Goal: Understand process/instructions: Learn how to perform a task or action

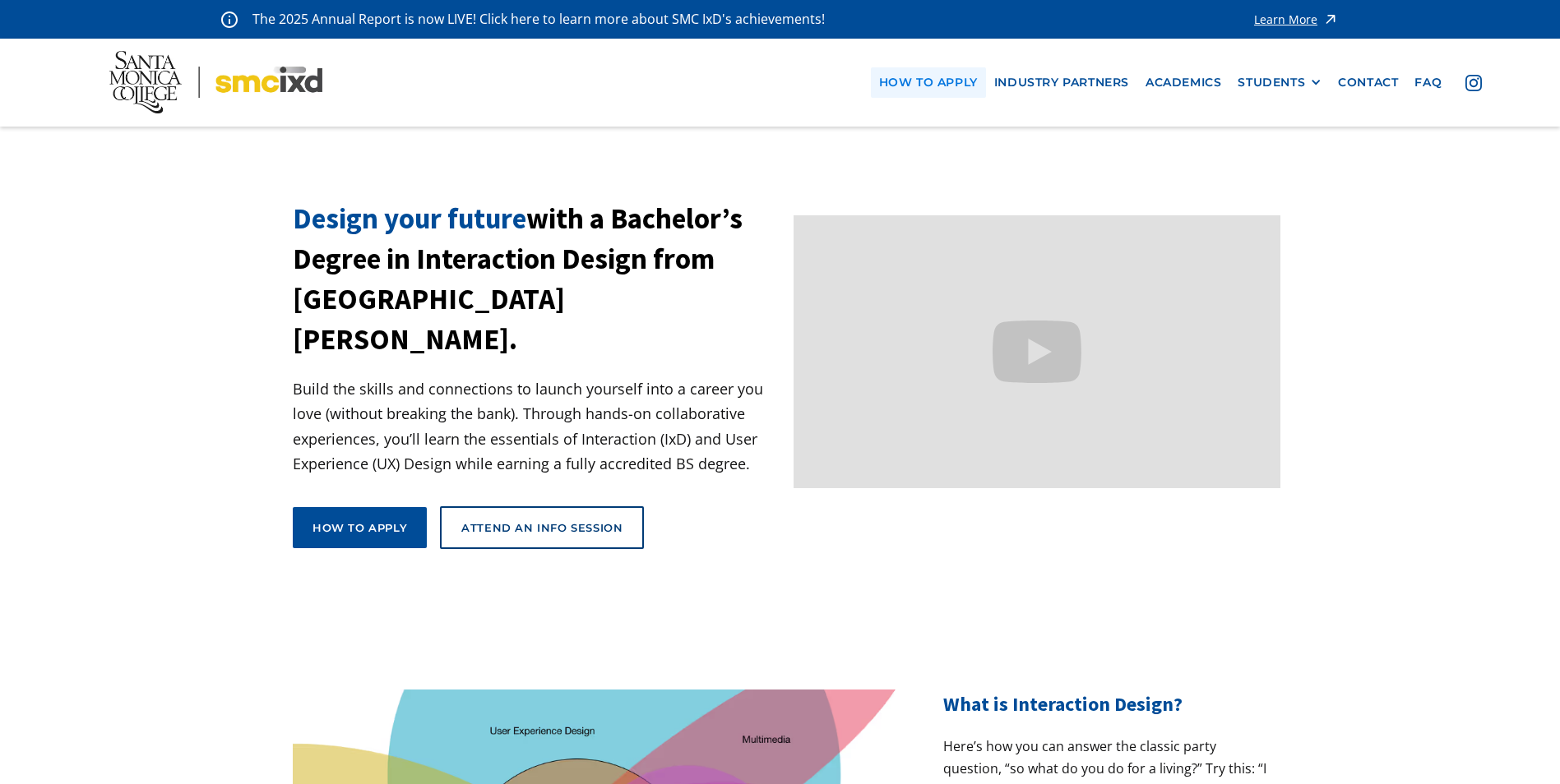
click at [944, 81] on link "how to apply" at bounding box center [929, 83] width 115 height 31
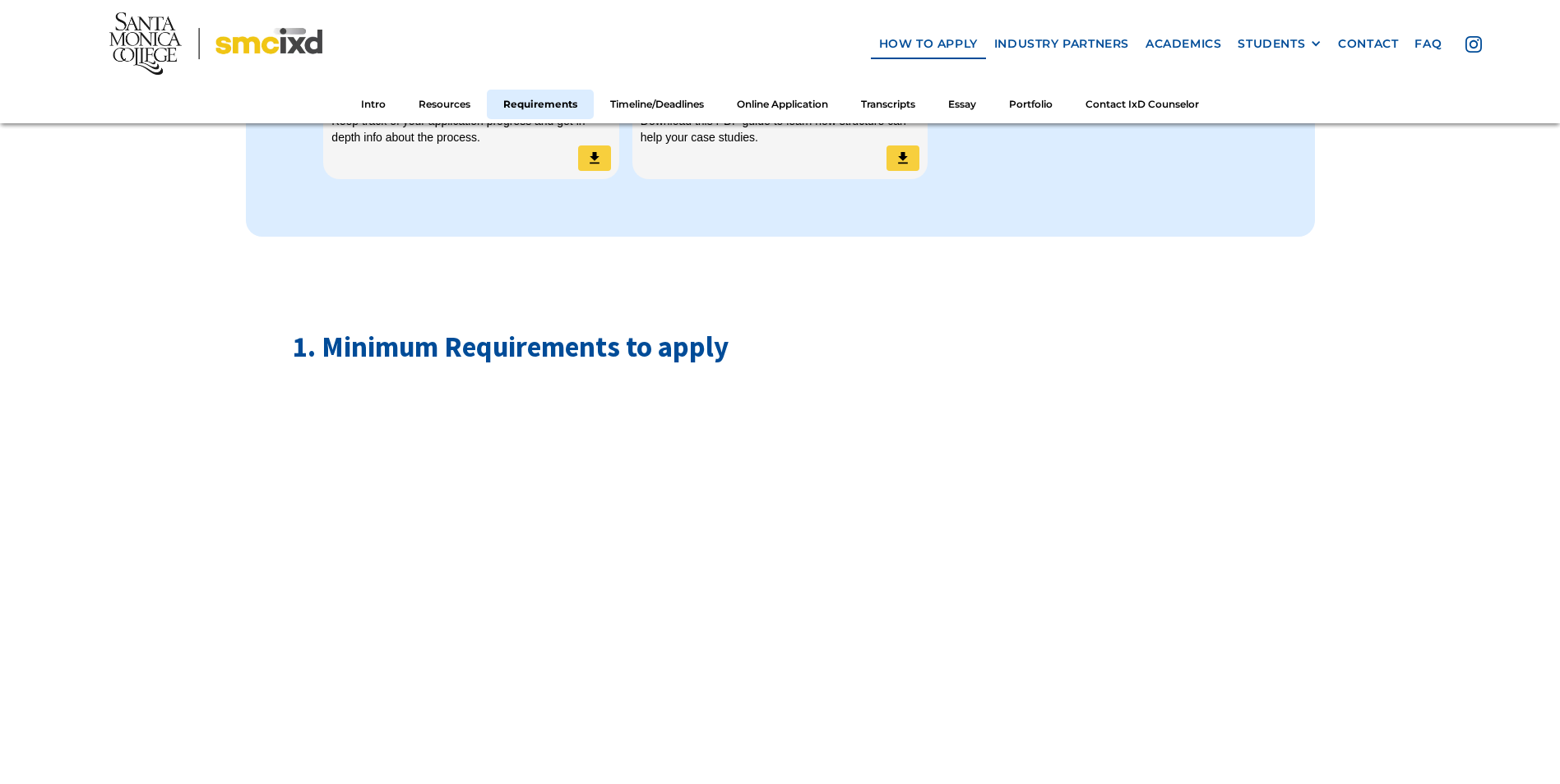
scroll to position [1891, 0]
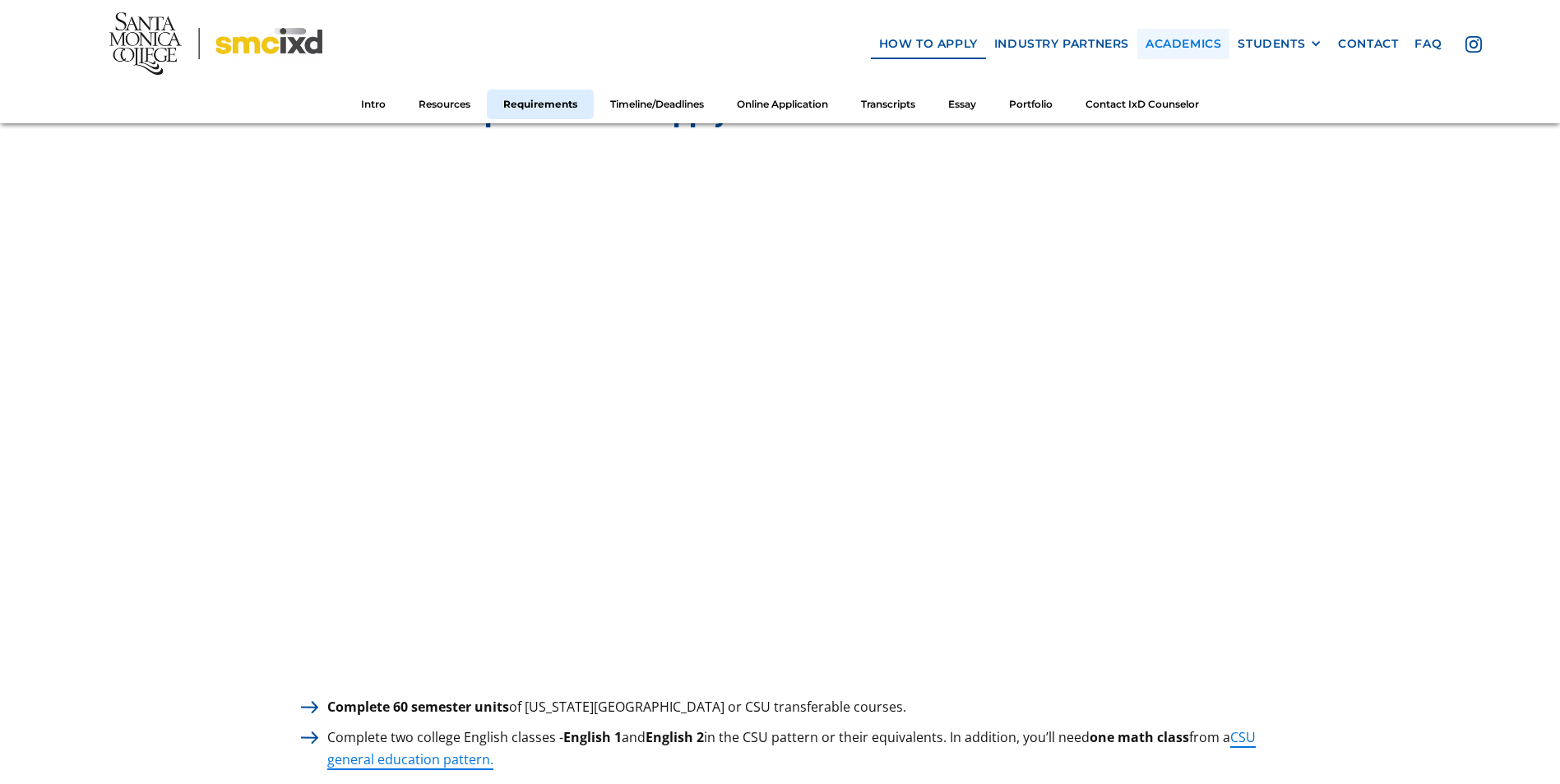
click at [1206, 50] on link "Academics" at bounding box center [1183, 44] width 92 height 31
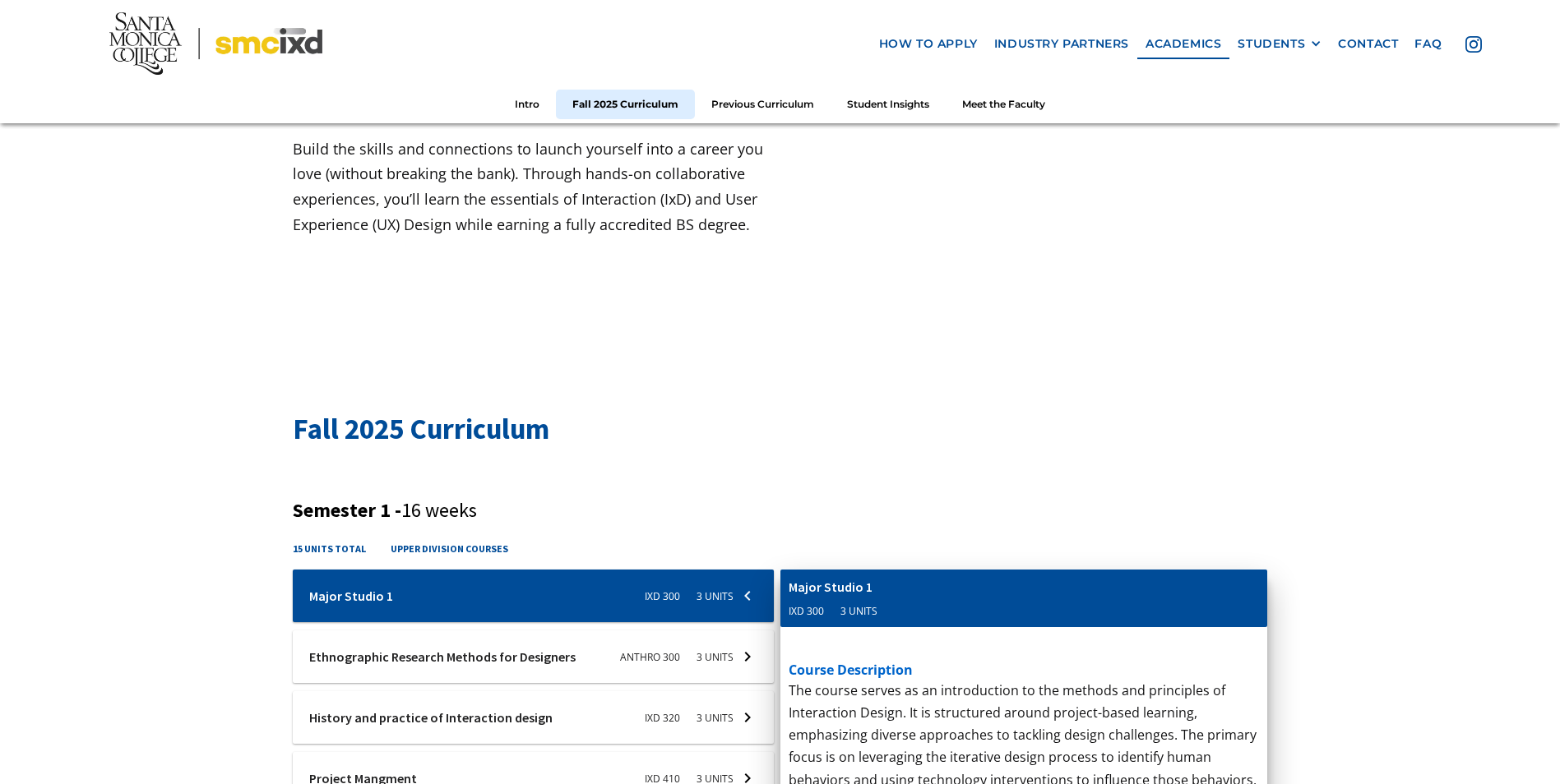
scroll to position [329, 0]
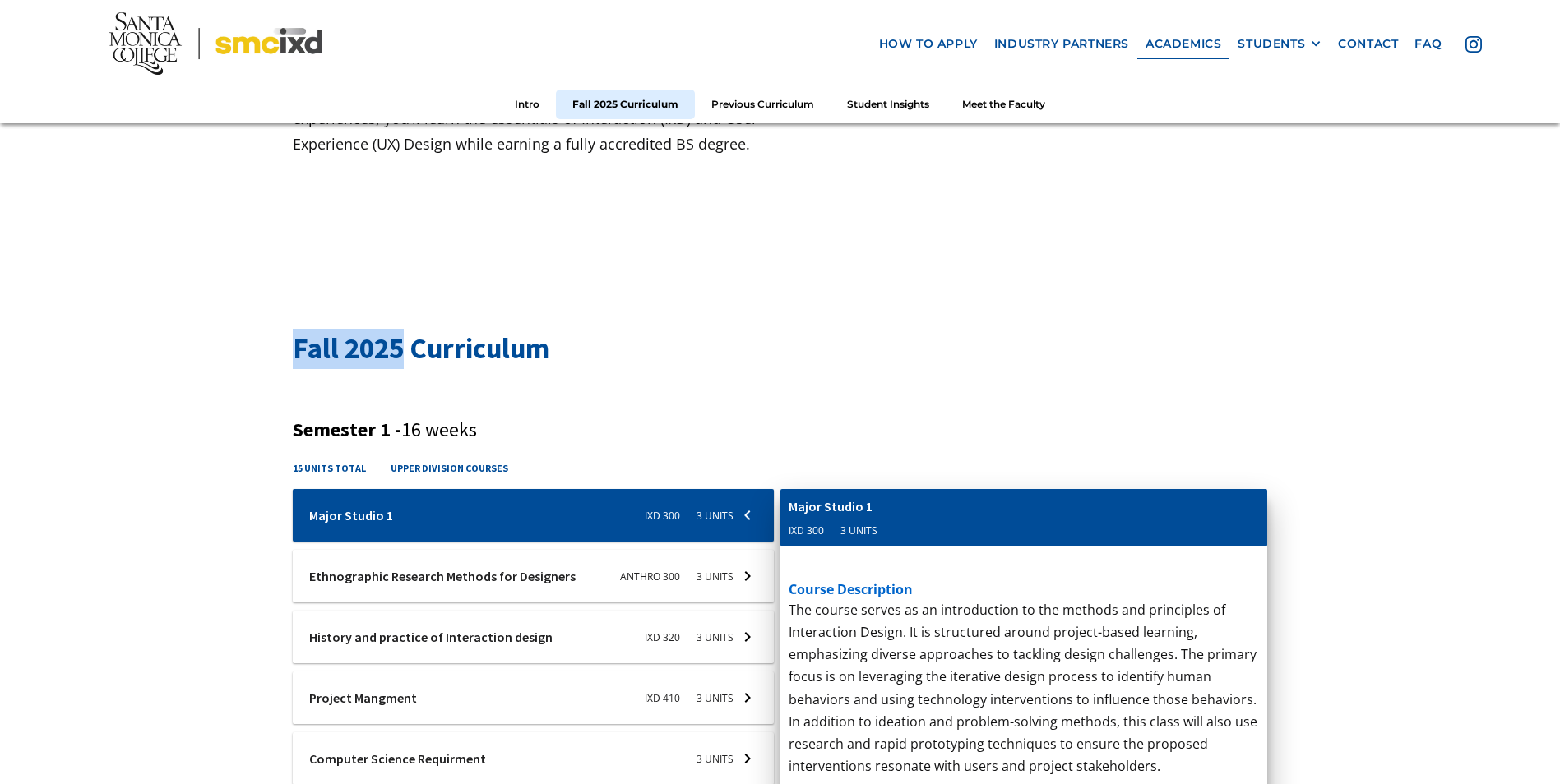
drag, startPoint x: 294, startPoint y: 343, endPoint x: 400, endPoint y: 333, distance: 106.5
click at [400, 333] on h2 "Fall 2025 Curriculum" at bounding box center [780, 349] width 975 height 40
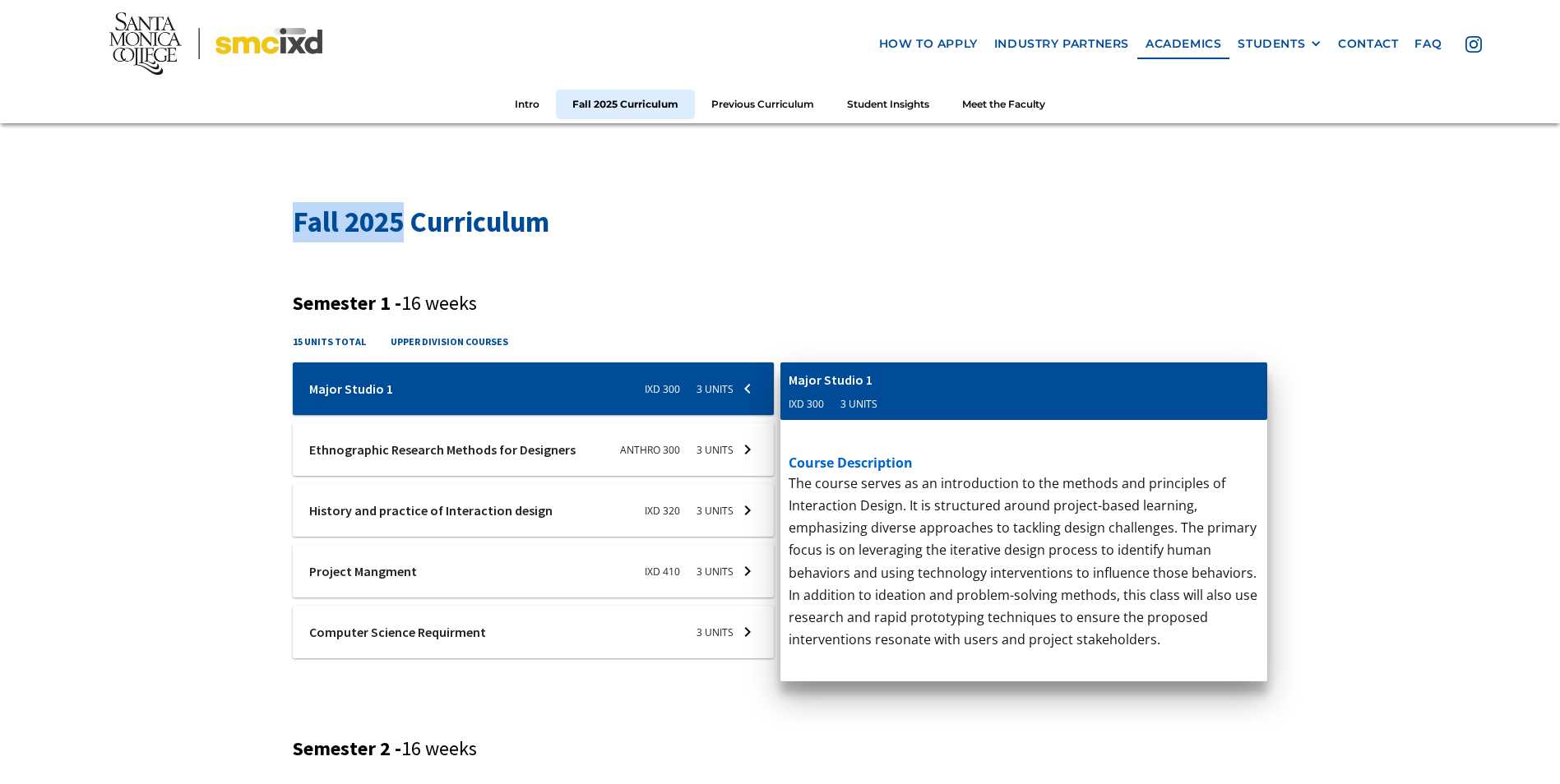
scroll to position [493, 0]
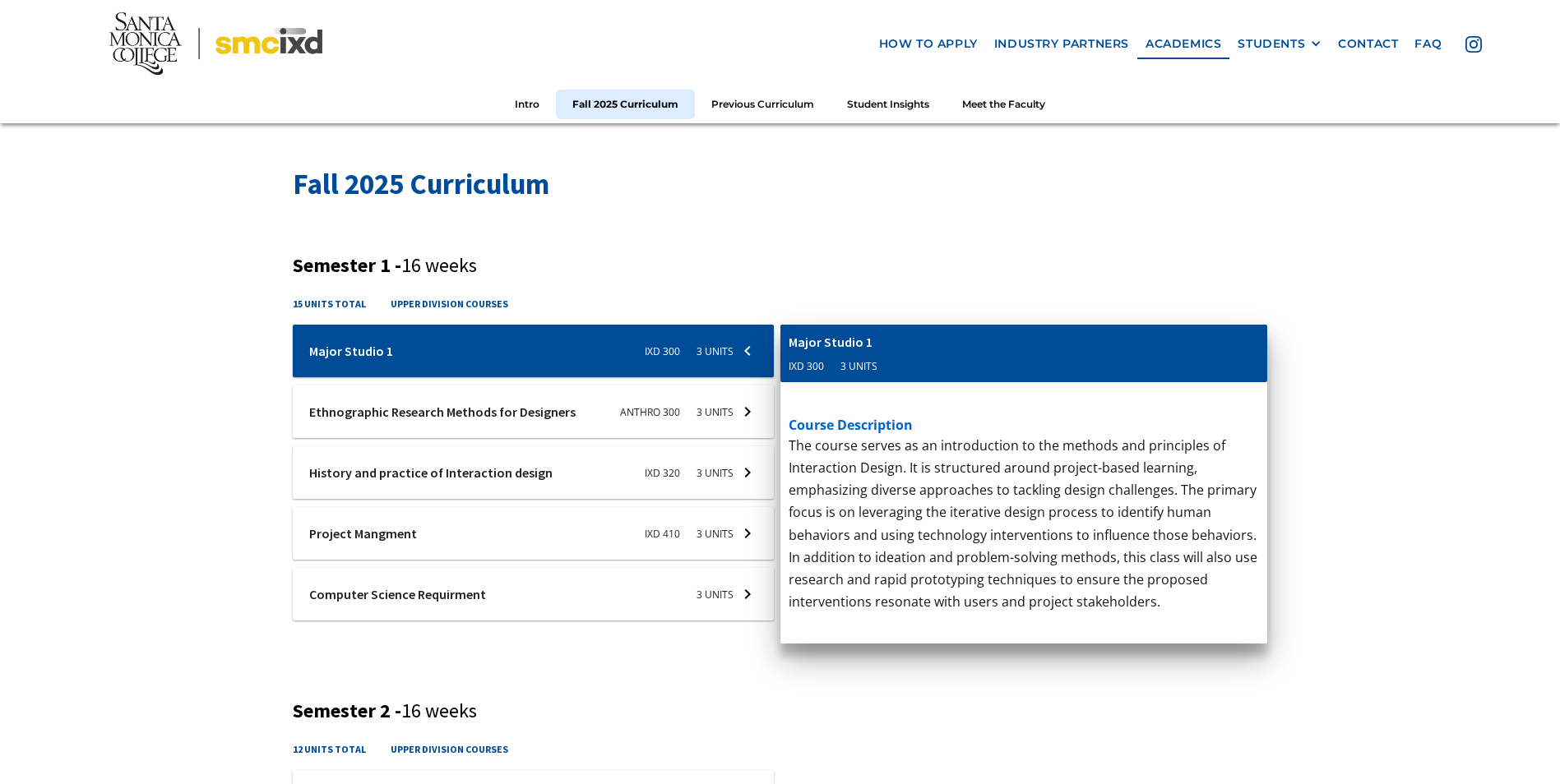
click at [380, 603] on div at bounding box center [533, 594] width 481 height 53
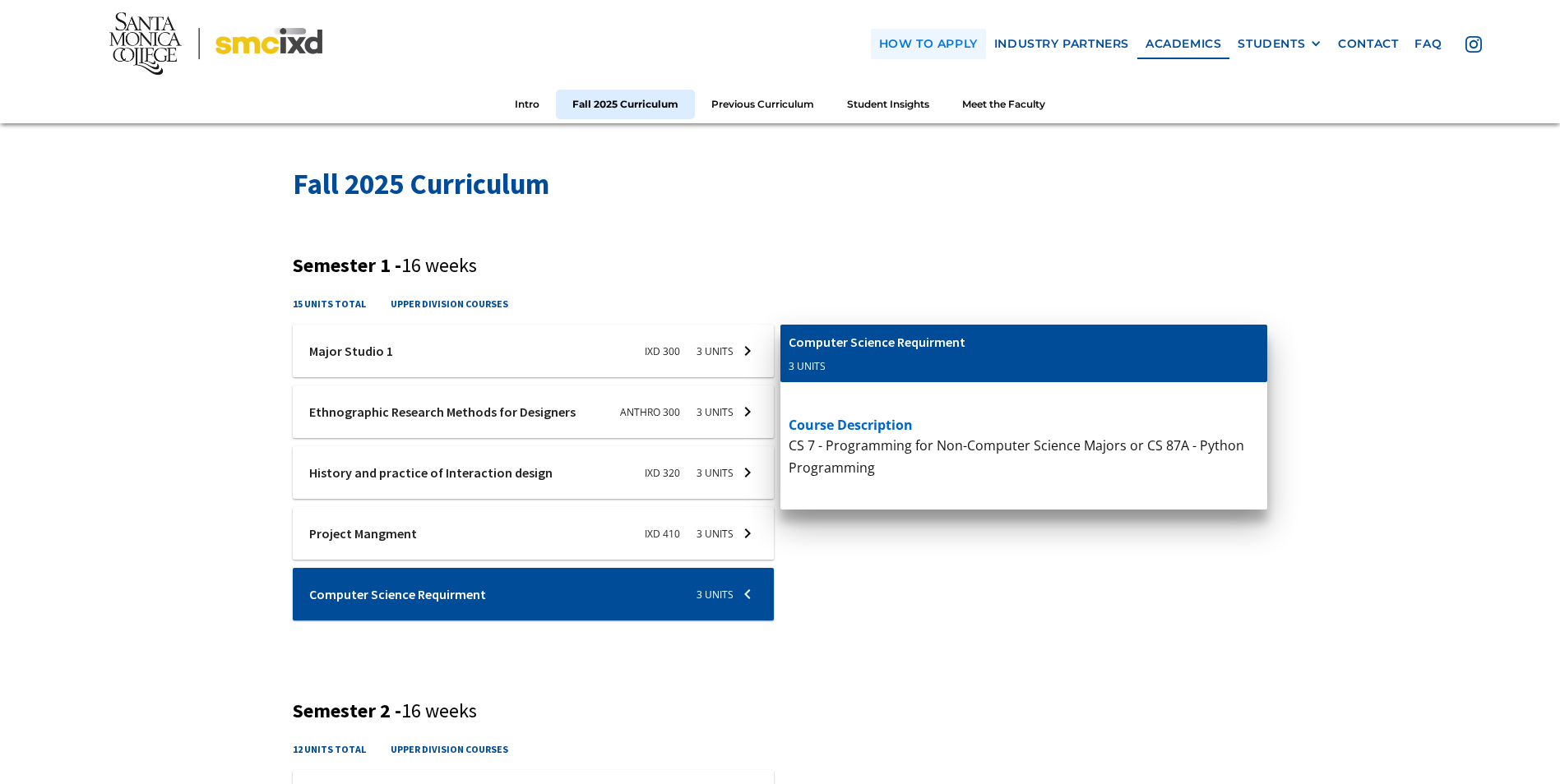
click at [914, 42] on link "how to apply" at bounding box center [929, 44] width 115 height 31
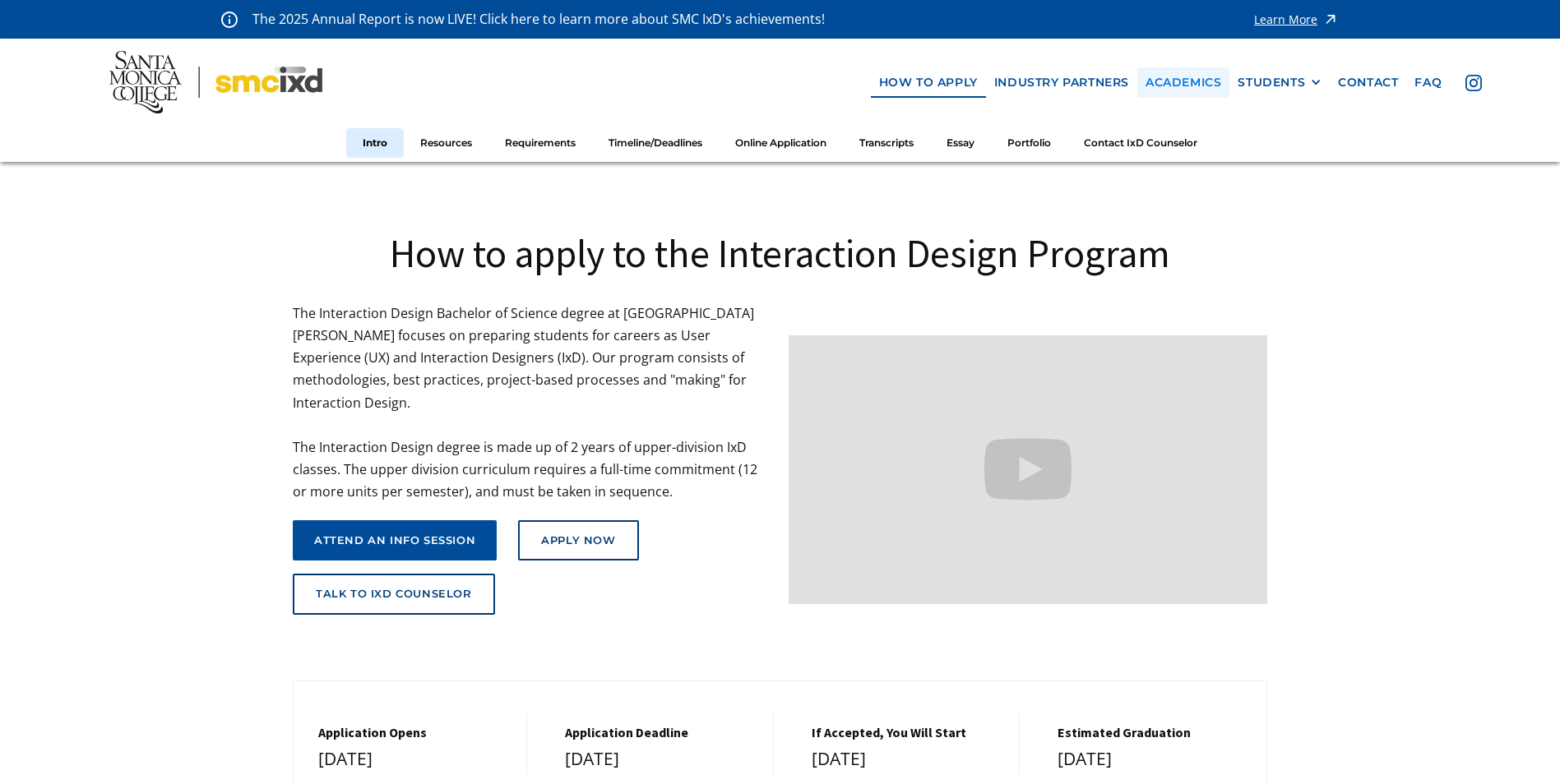
click at [1164, 78] on link "Academics" at bounding box center [1183, 83] width 92 height 31
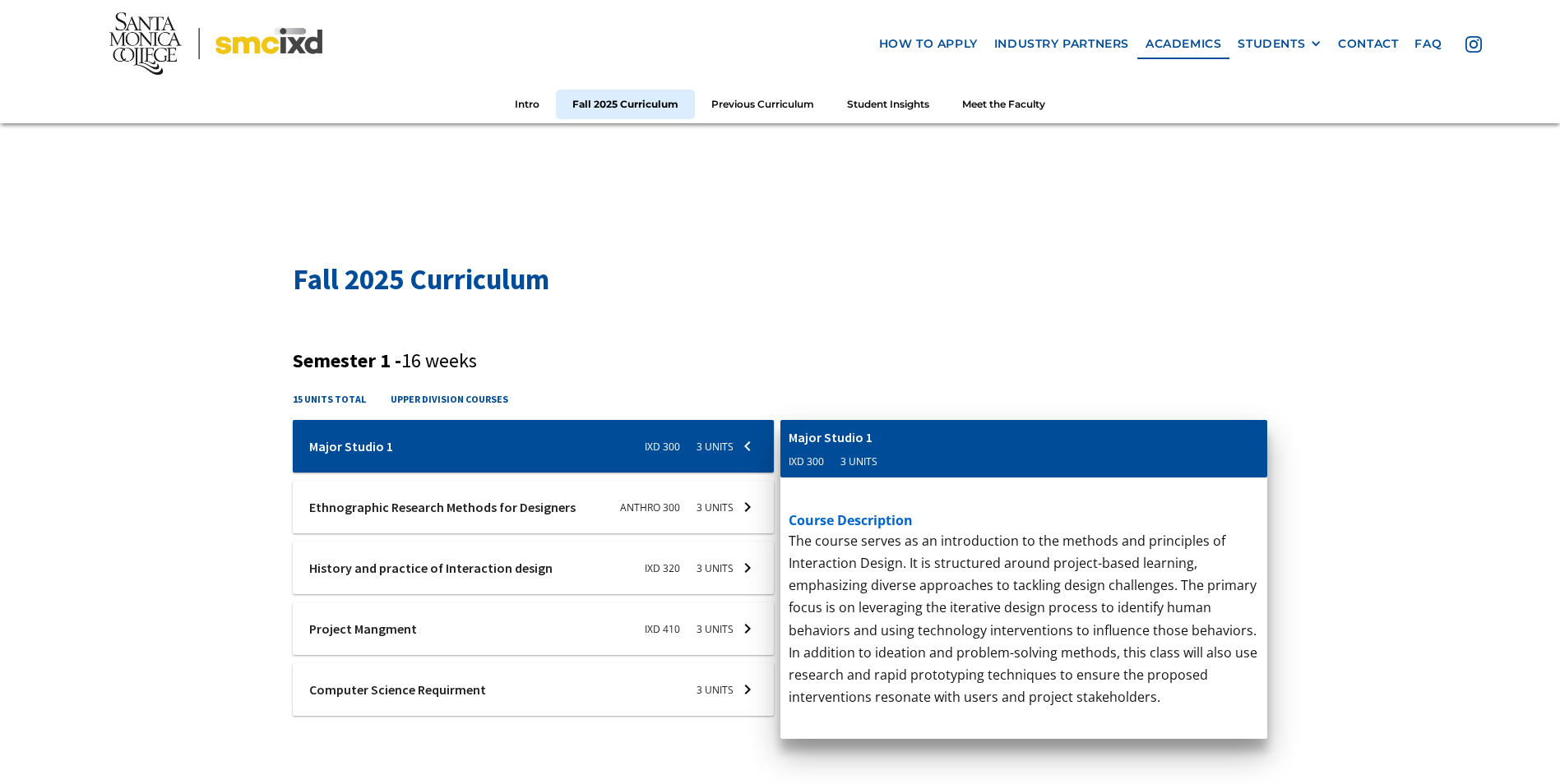
scroll to position [411, 0]
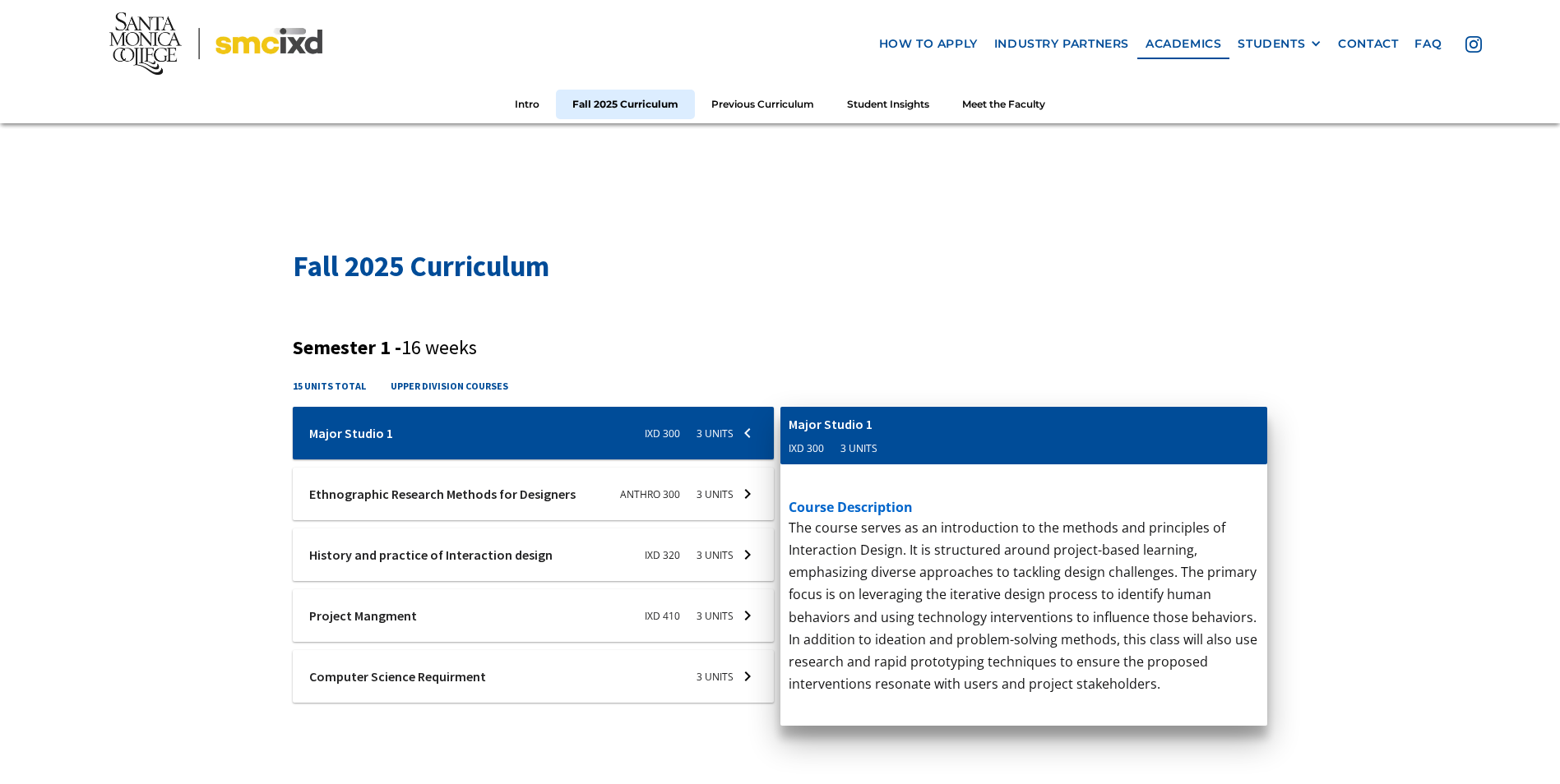
click at [913, 42] on link "how to apply" at bounding box center [929, 44] width 115 height 31
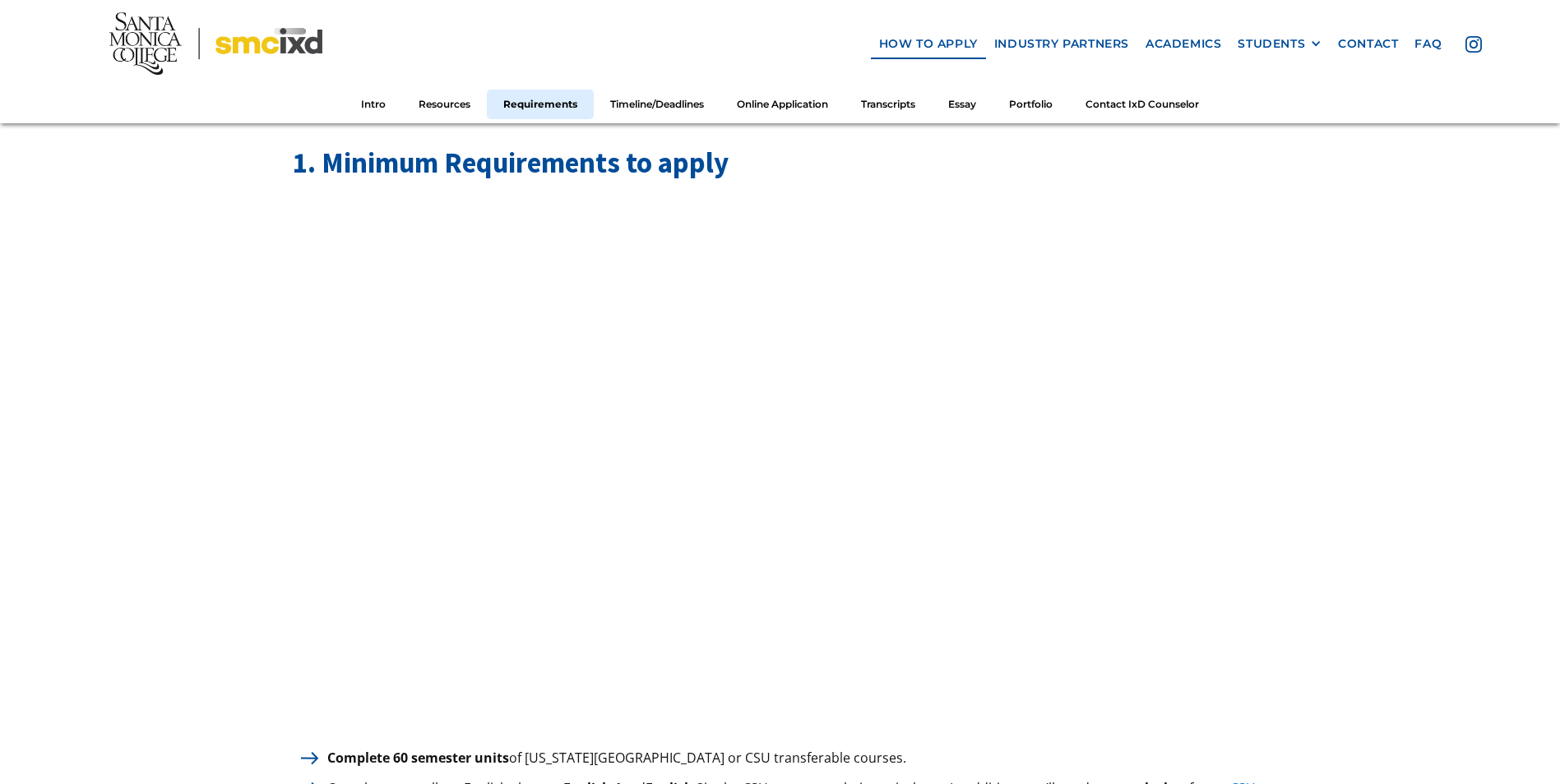
scroll to position [1891, 0]
